Goal: Task Accomplishment & Management: Manage account settings

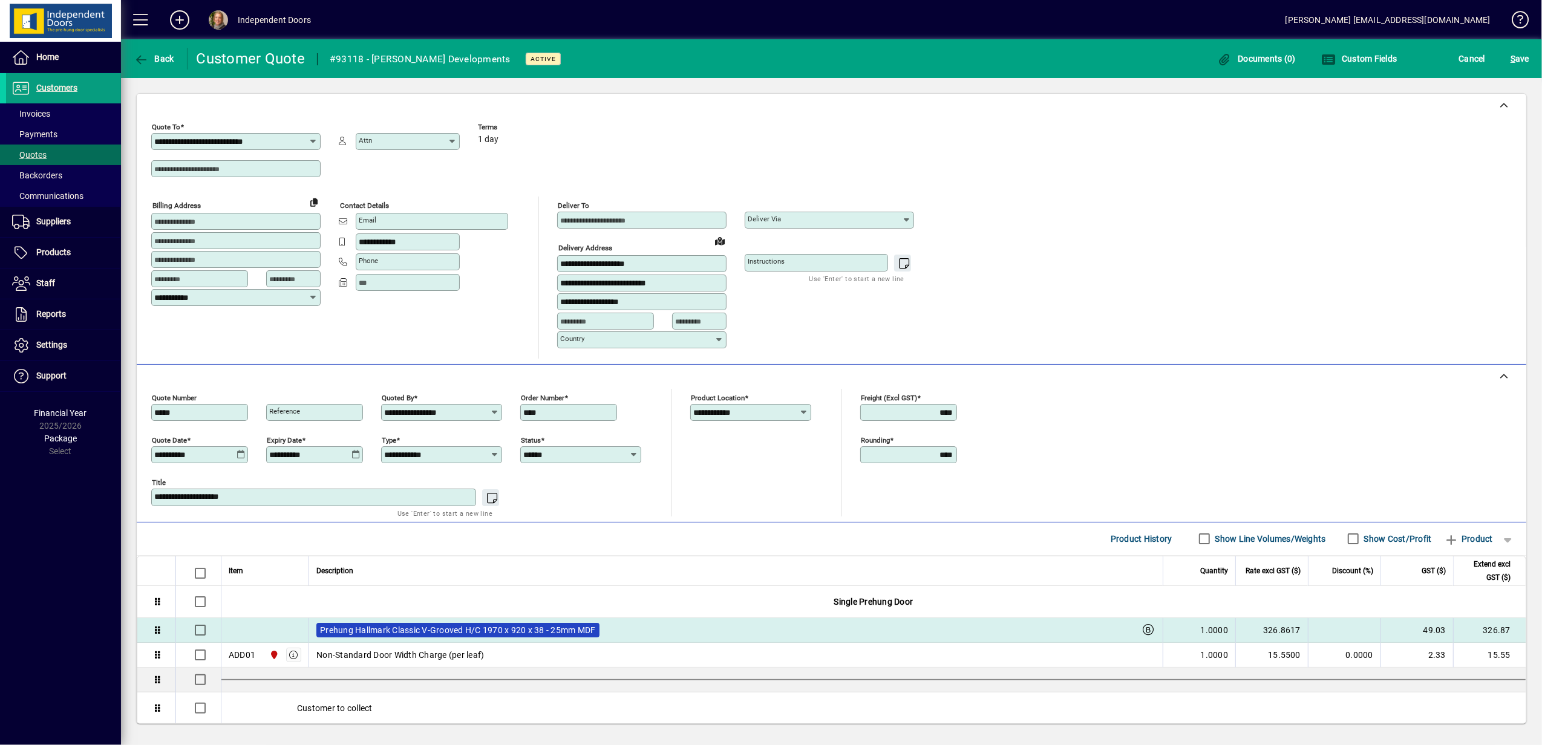
click at [442, 627] on label "Prehung Hallmark Classic V-Grooved H/C 1970 x 920 x 38 - 25mm MDF" at bounding box center [457, 630] width 283 height 15
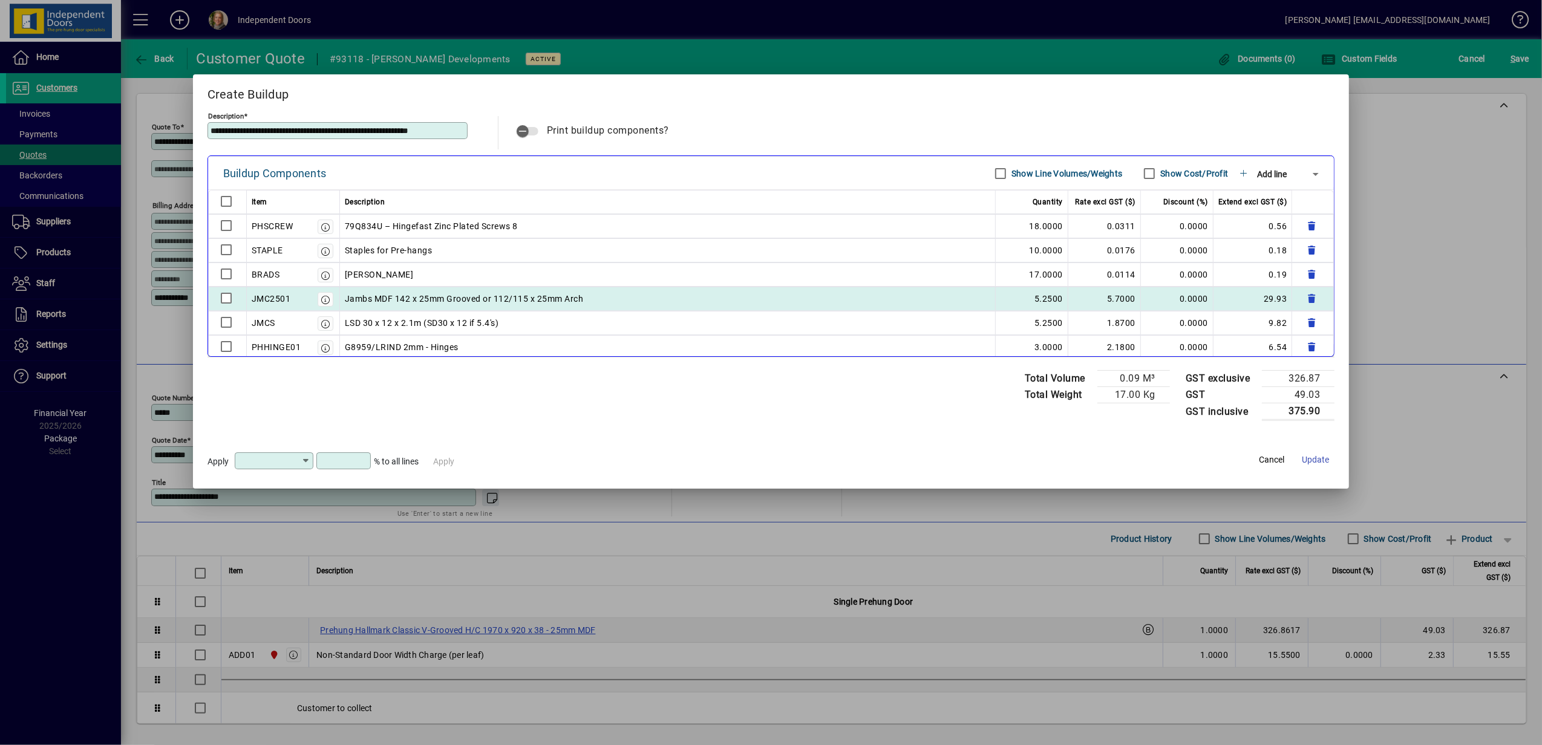
scroll to position [54, 0]
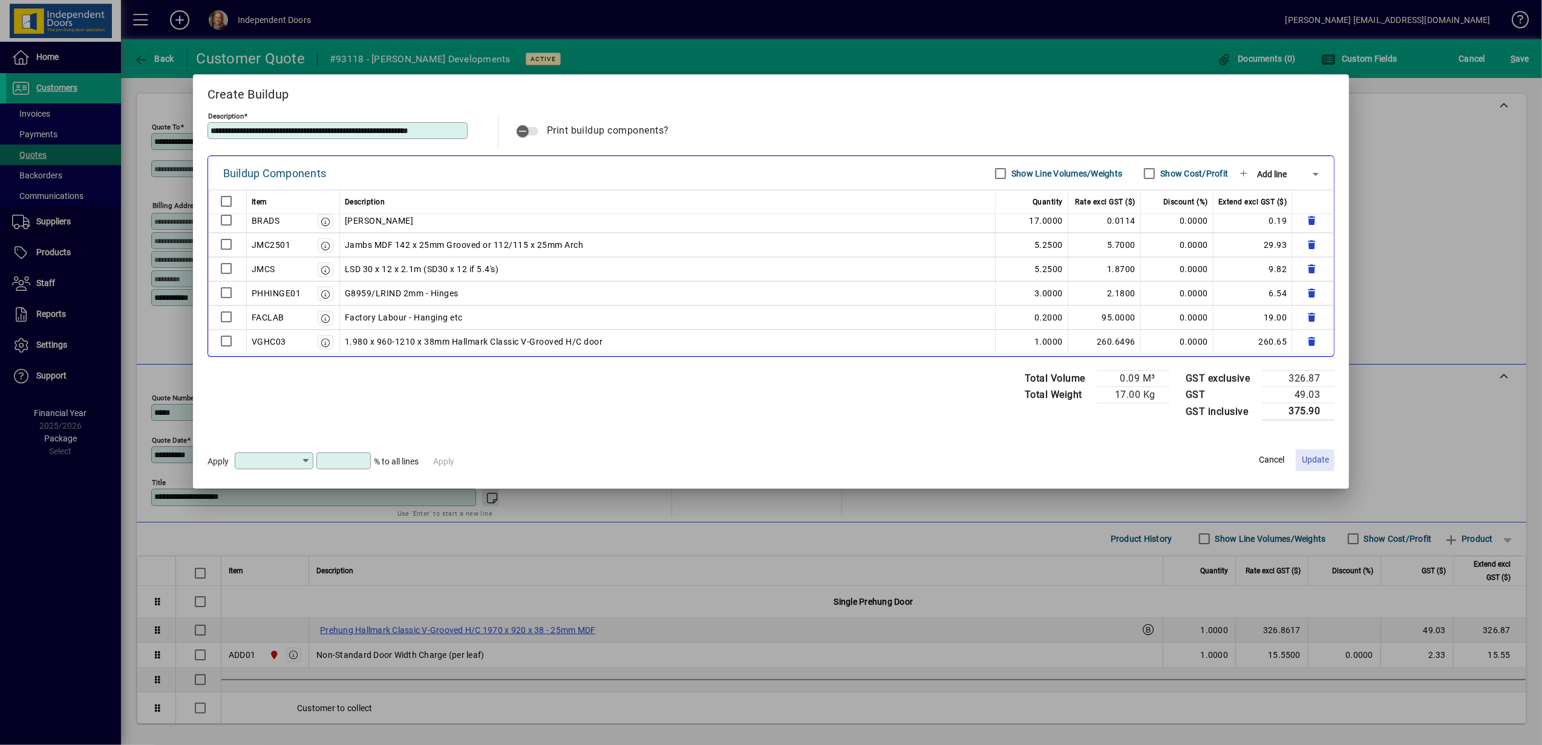
click at [1319, 465] on span "Update" at bounding box center [1315, 460] width 27 height 13
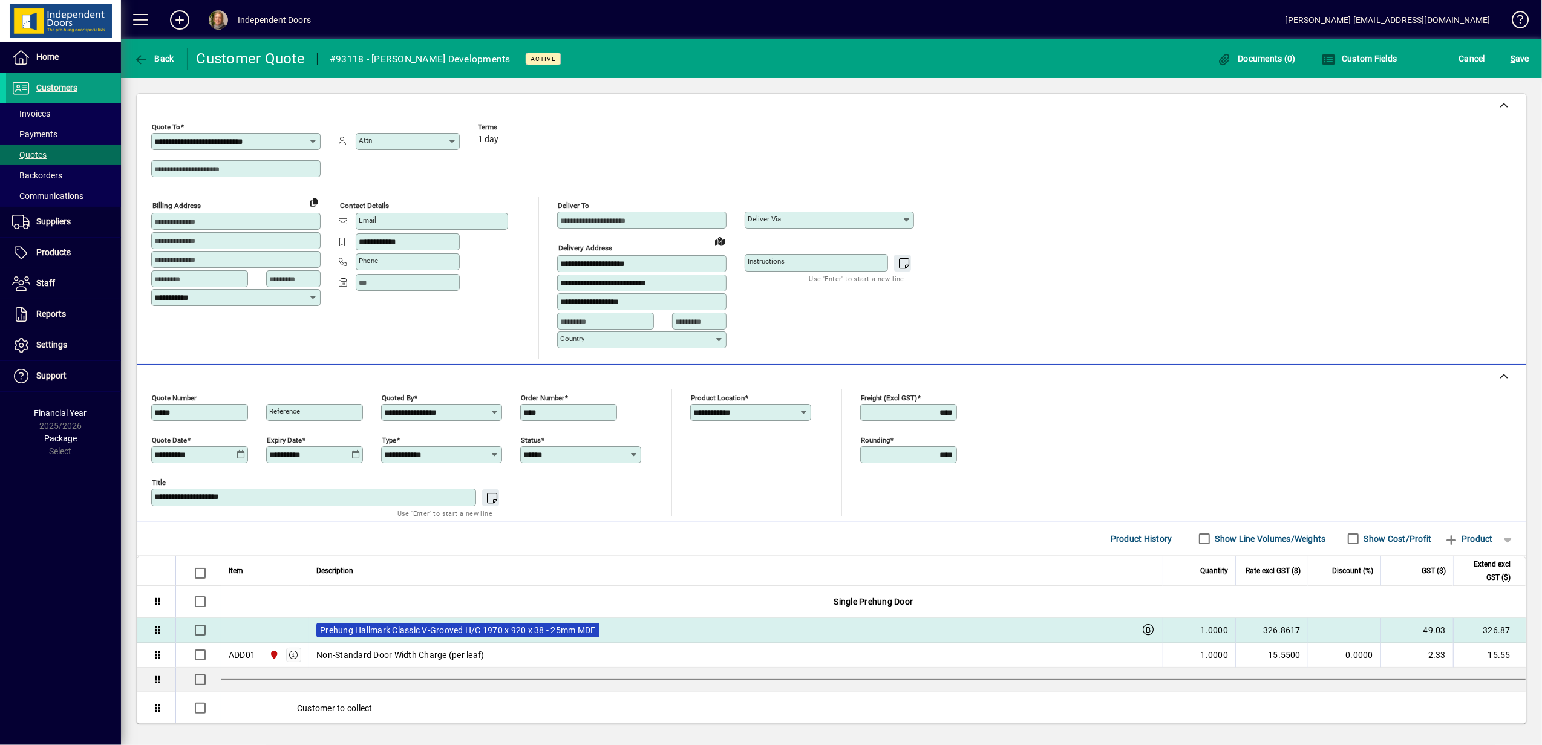
click at [569, 626] on label "Prehung Hallmark Classic V-Grooved H/C 1970 x 920 x 38 - 25mm MDF" at bounding box center [457, 630] width 283 height 15
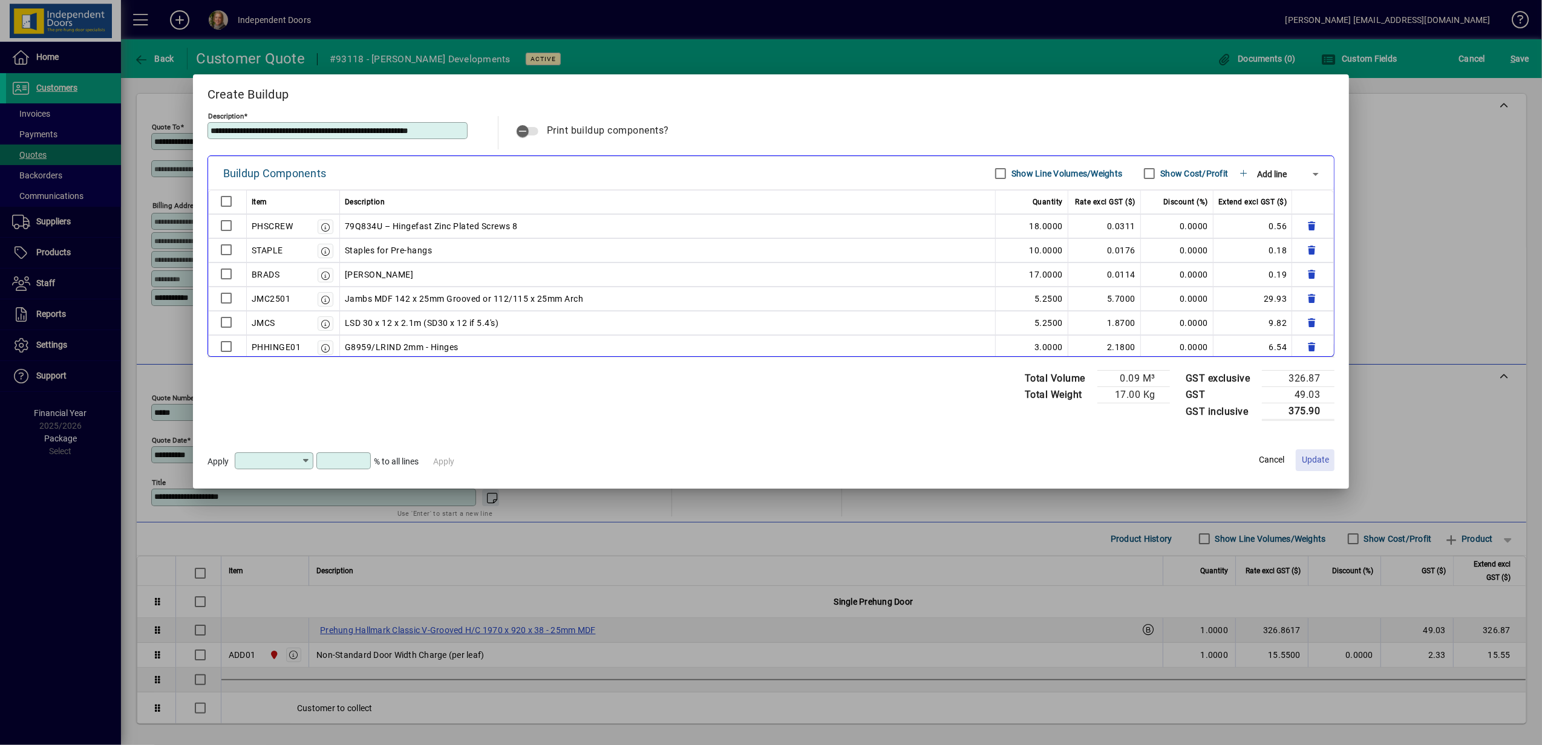
click at [1326, 465] on span "Update" at bounding box center [1315, 460] width 27 height 13
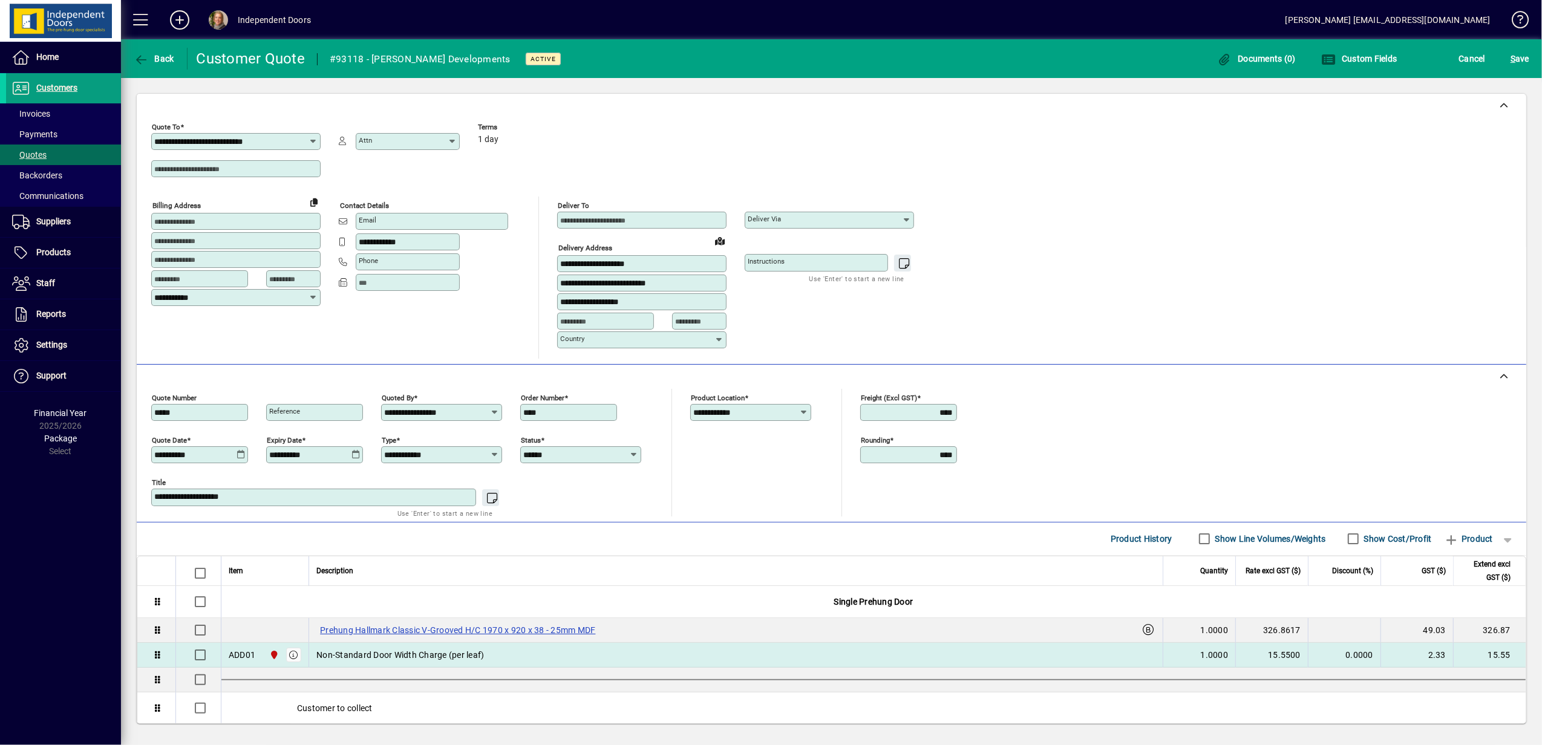
scroll to position [99, 0]
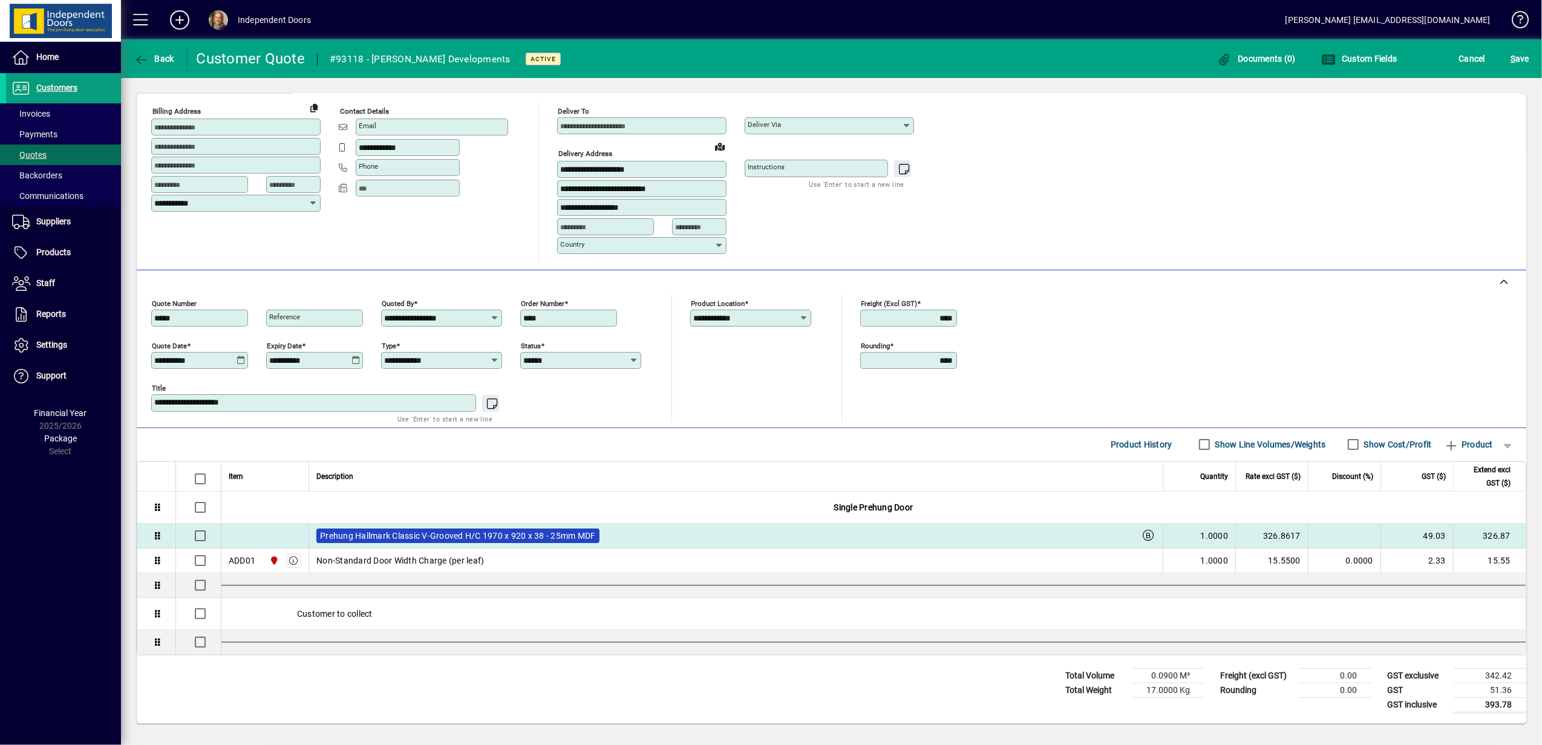
click at [410, 529] on label "Prehung Hallmark Classic V-Grooved H/C 1970 x 920 x 38 - 25mm MDF" at bounding box center [457, 536] width 283 height 15
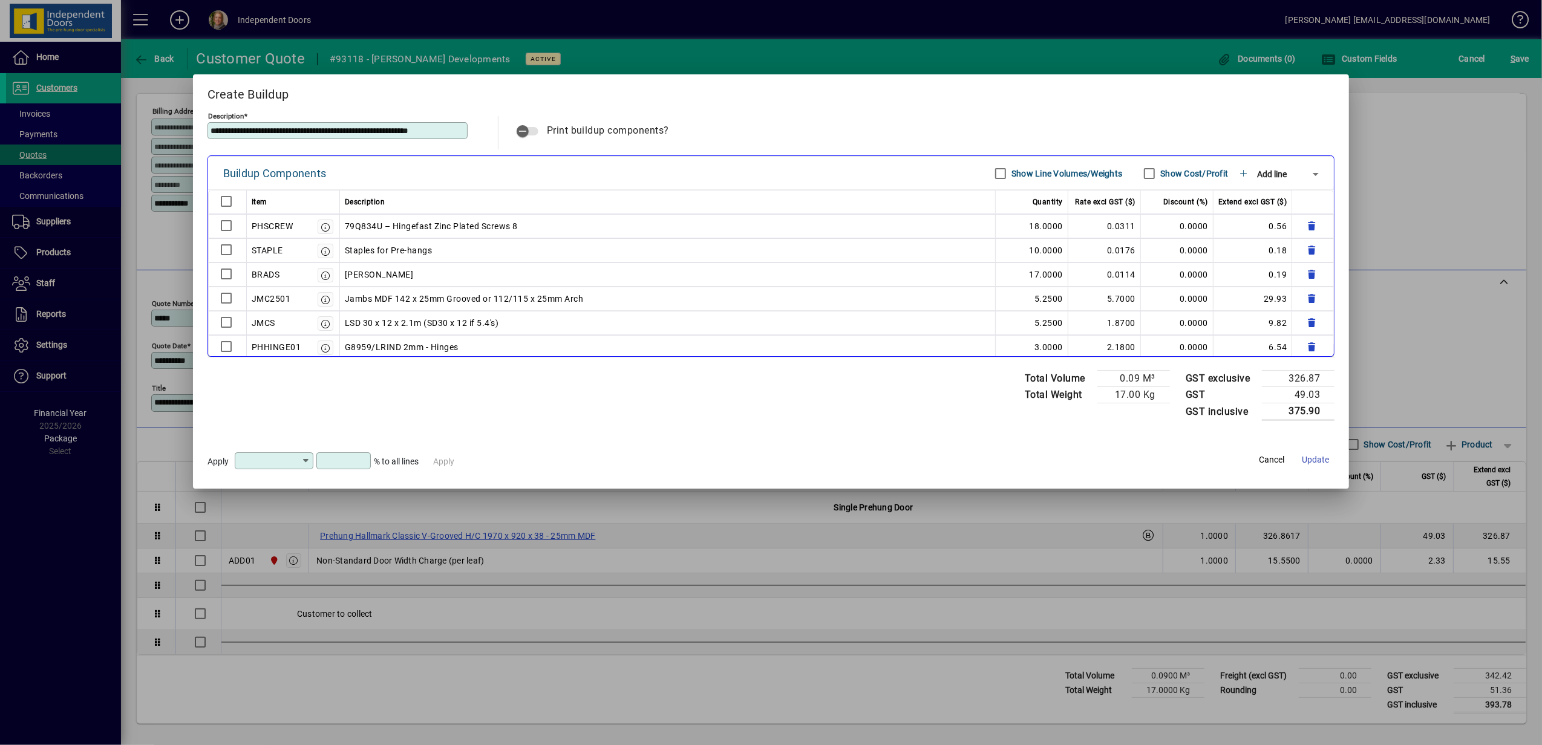
drag, startPoint x: 284, startPoint y: 131, endPoint x: 312, endPoint y: 132, distance: 28.5
click at [312, 132] on input "**********" at bounding box center [339, 131] width 257 height 10
type input "**********"
click at [1320, 465] on span "Update" at bounding box center [1315, 460] width 27 height 13
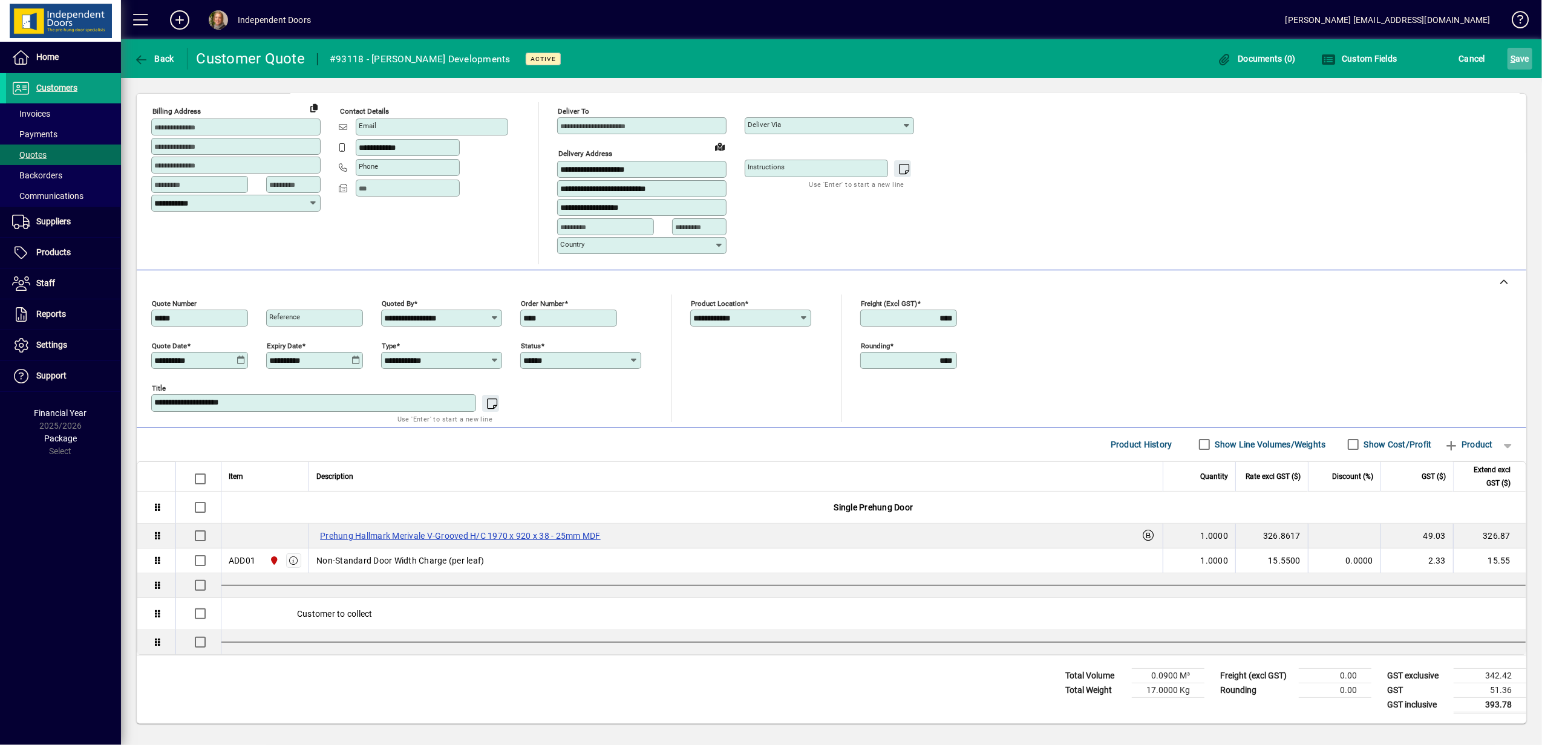
click at [1518, 58] on span "S ave" at bounding box center [1520, 58] width 19 height 19
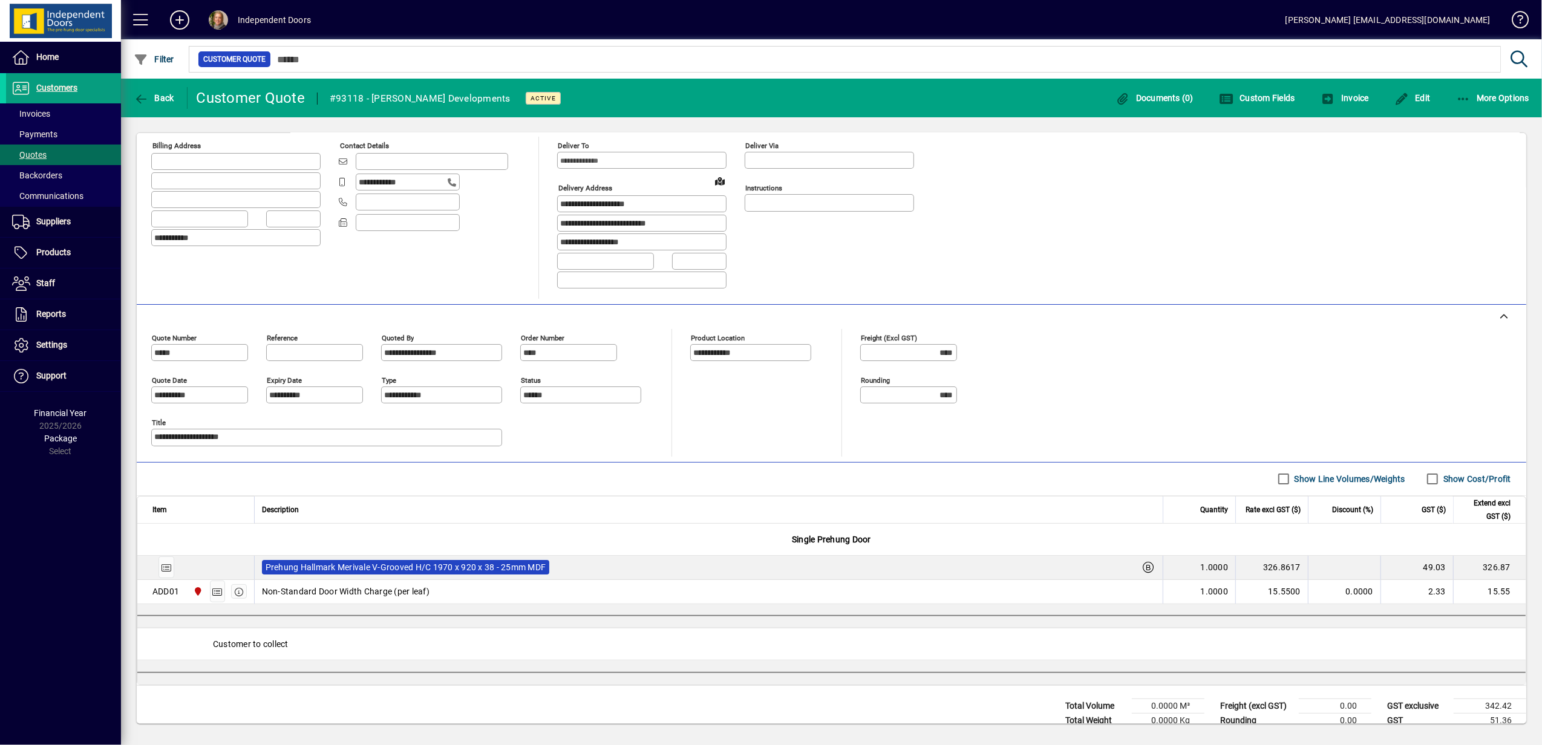
click at [451, 569] on label "Prehung Hallmark Merivale V-Grooved H/C 1970 x 920 x 38 - 25mm MDF" at bounding box center [406, 567] width 288 height 15
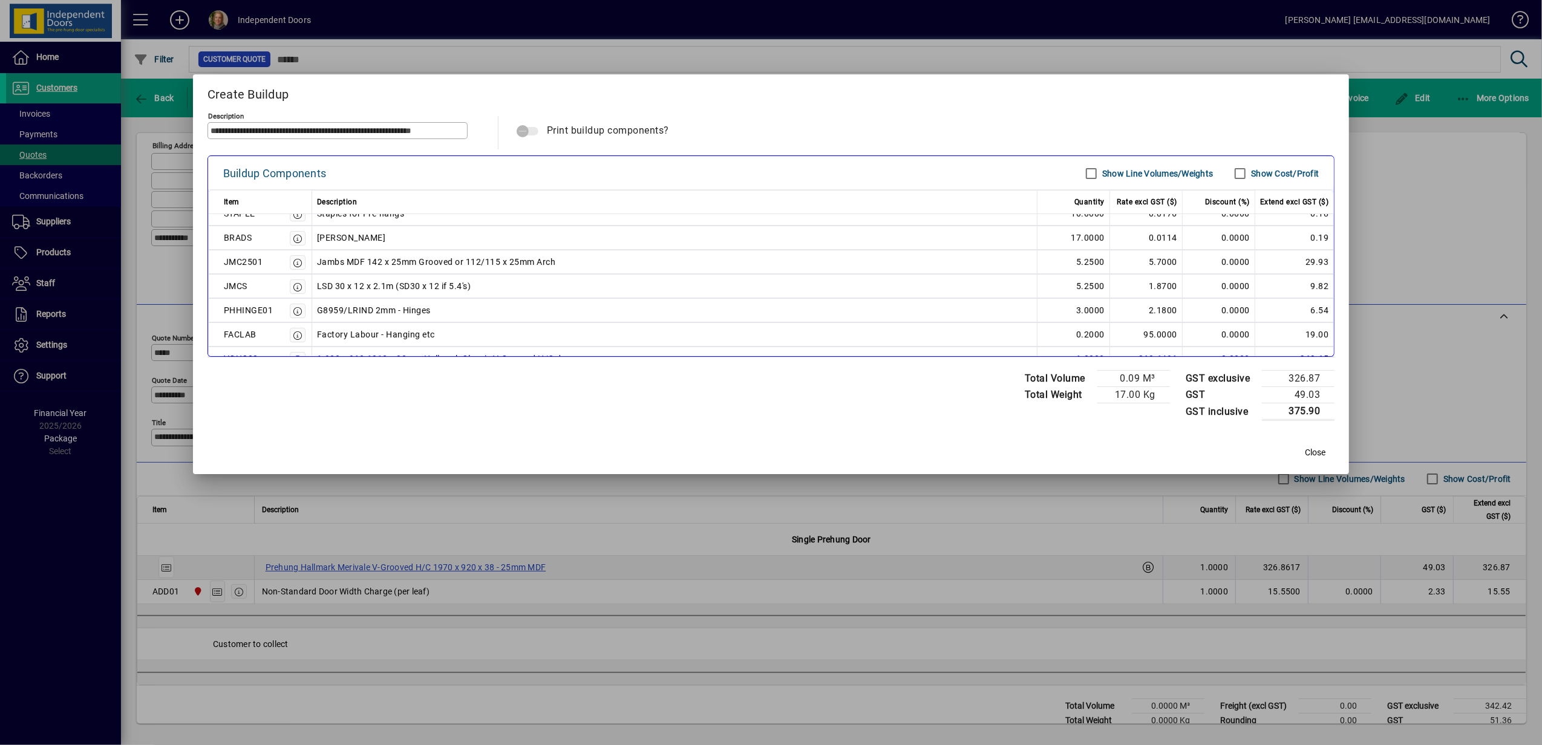
scroll to position [54, 0]
